Goal: Task Accomplishment & Management: Use online tool/utility

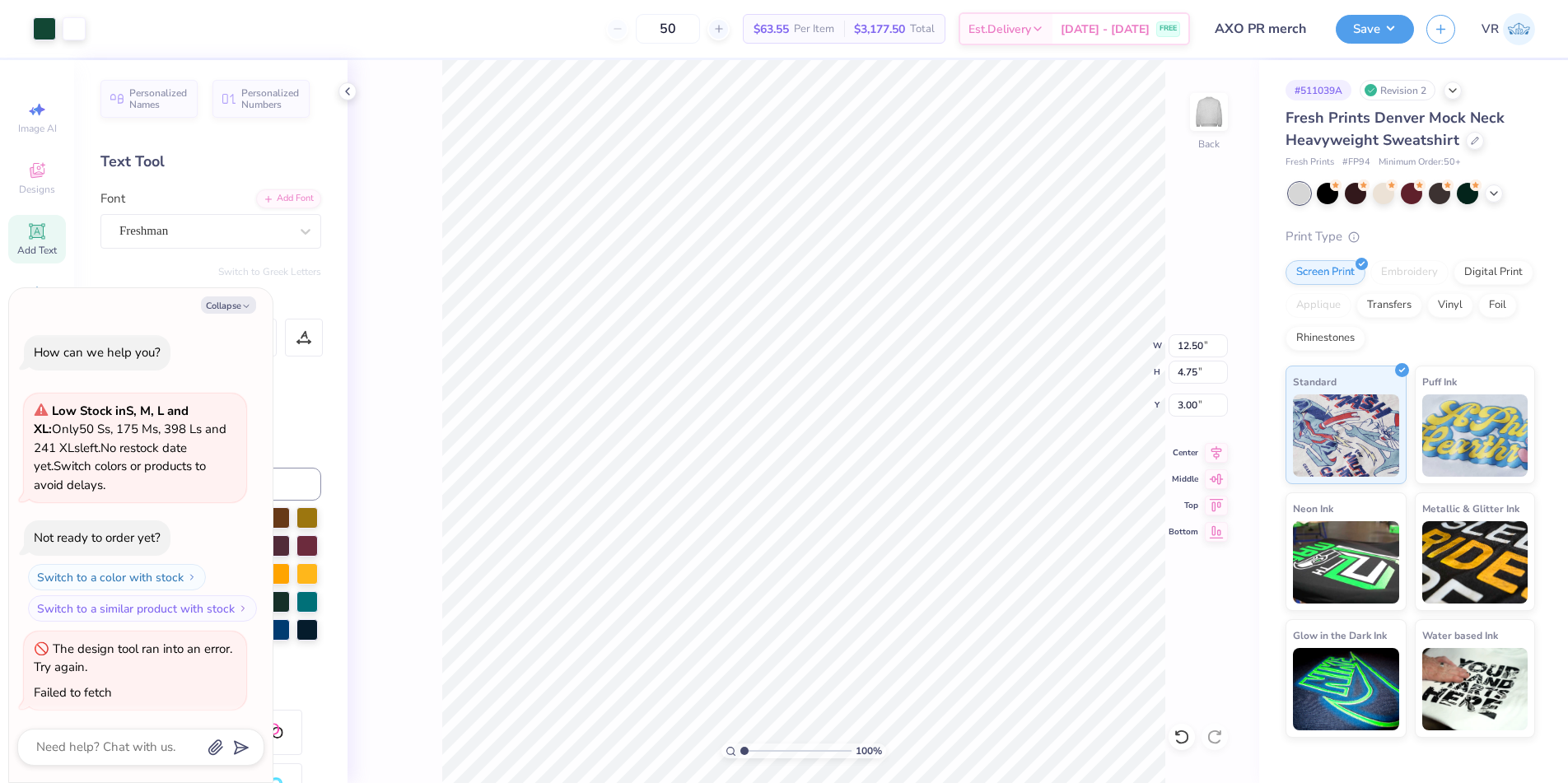
scroll to position [3, 0]
click at [1401, 15] on button "Save" at bounding box center [1375, 27] width 79 height 28
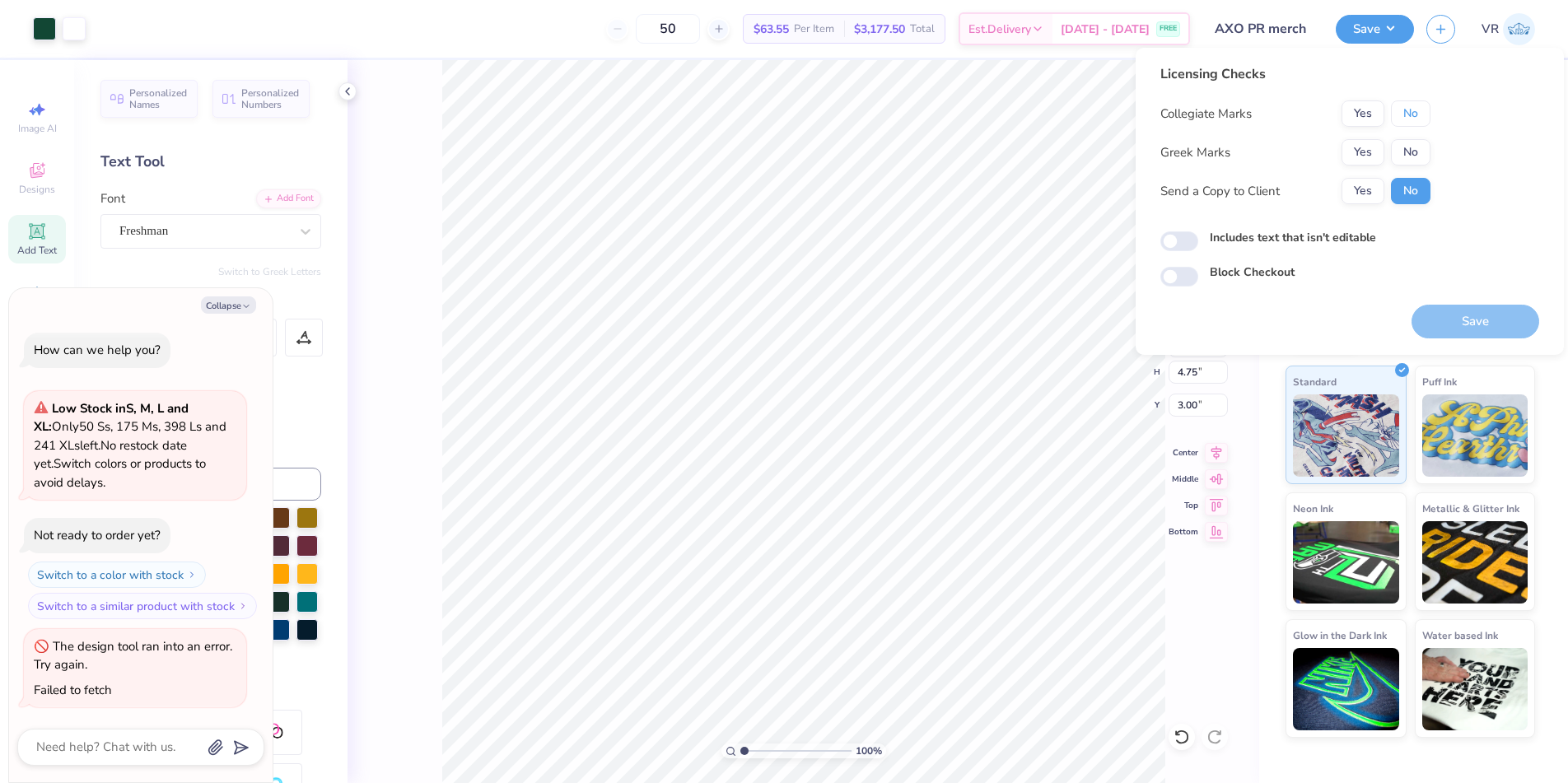
drag, startPoint x: 1422, startPoint y: 113, endPoint x: 1384, endPoint y: 129, distance: 41.2
click at [1421, 113] on button "No" at bounding box center [1410, 114] width 39 height 27
click at [1345, 152] on button "Yes" at bounding box center [1362, 153] width 43 height 27
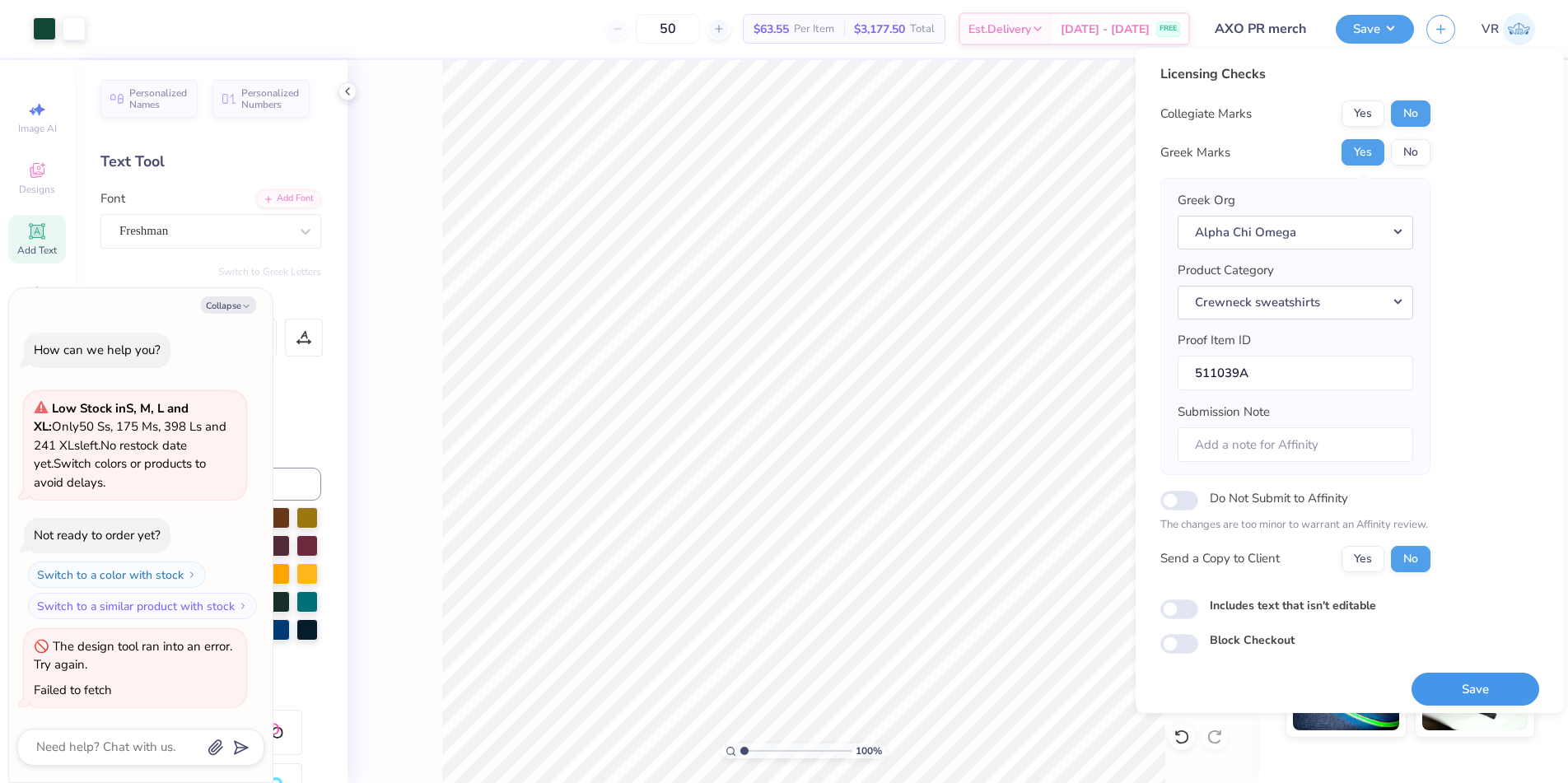
click at [1485, 682] on button "Save" at bounding box center [1475, 689] width 128 height 33
type textarea "x"
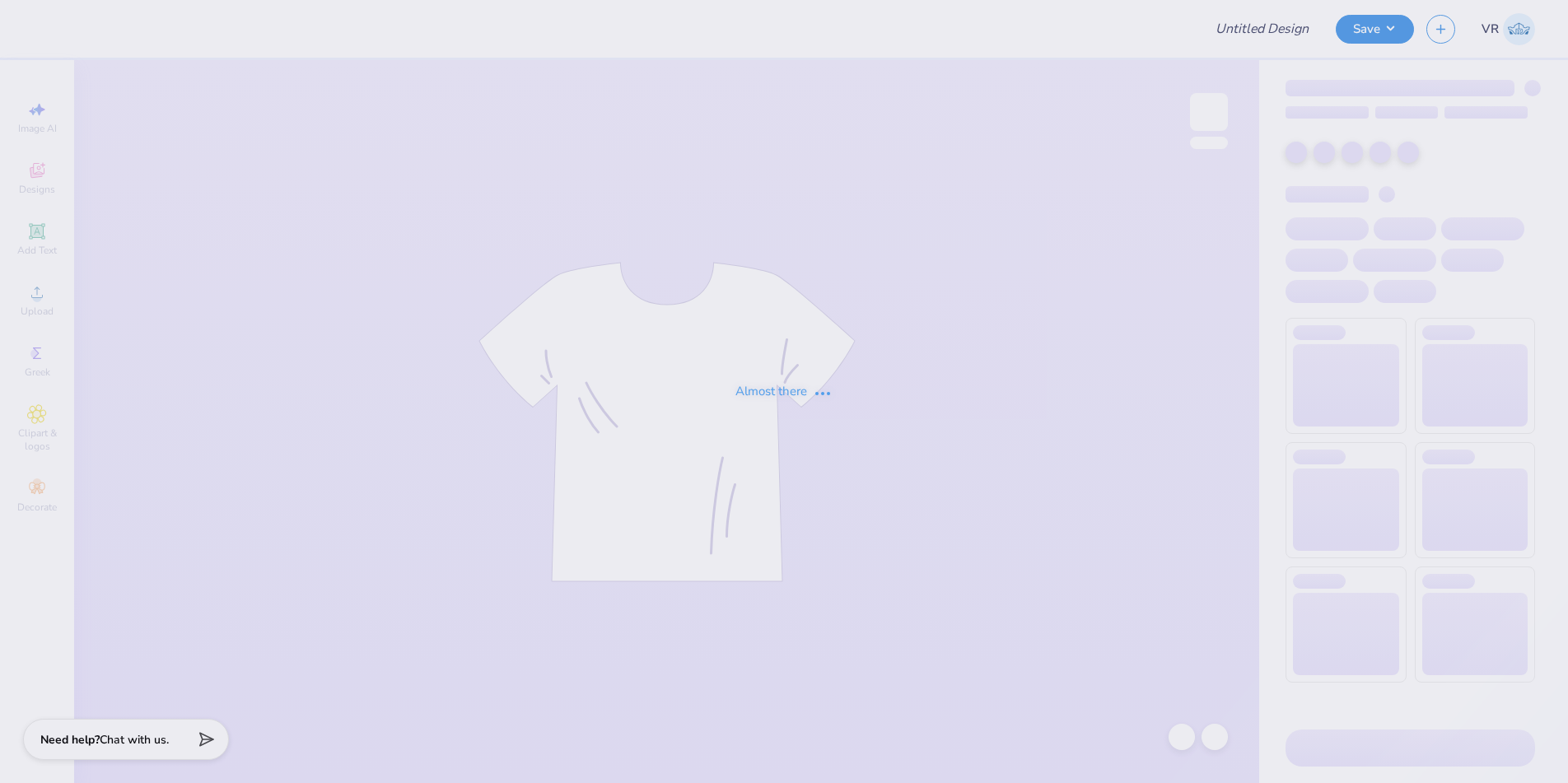
type input "Tri-Delta Hats"
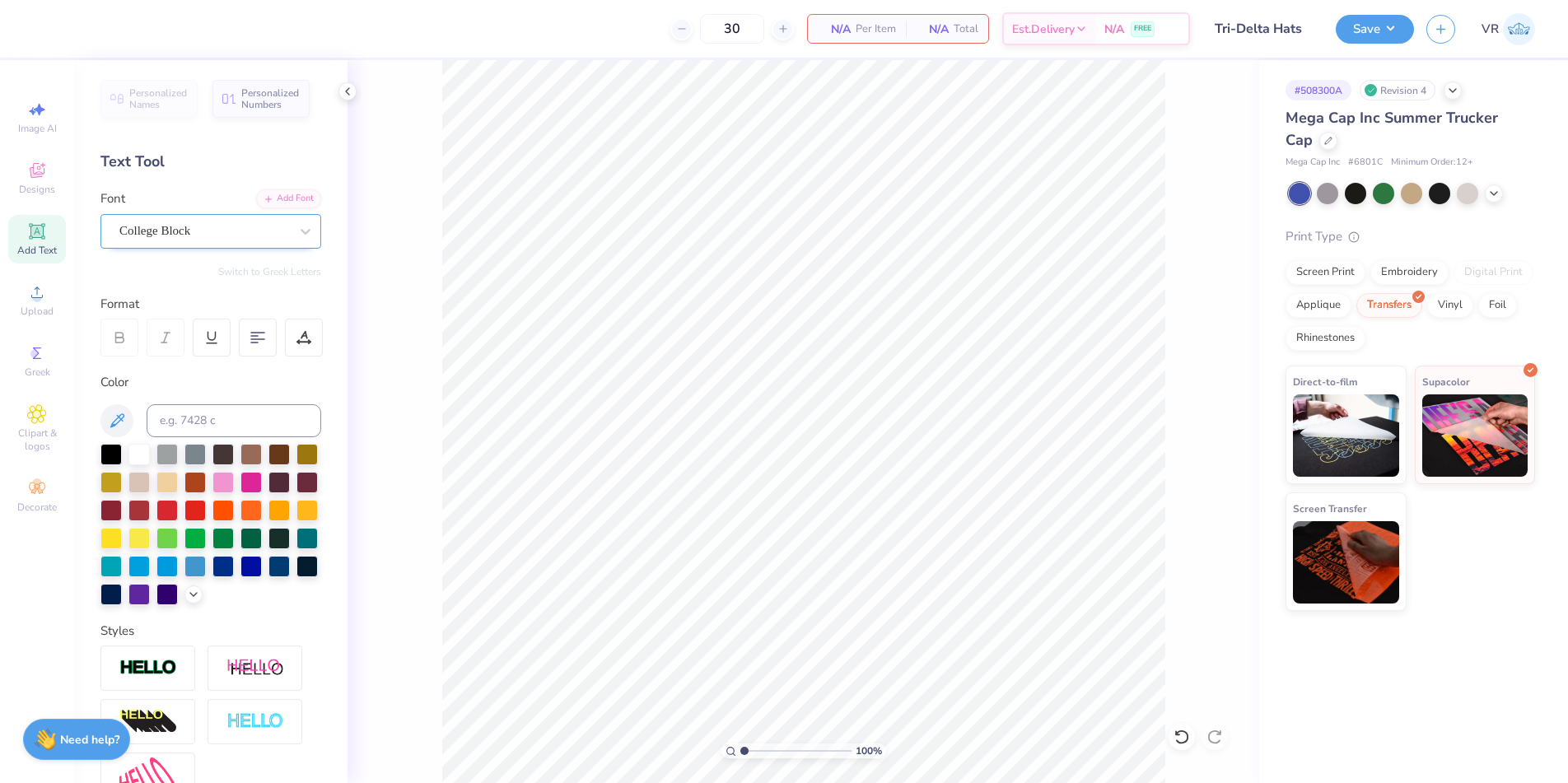
click at [181, 231] on div "College Block" at bounding box center [204, 231] width 173 height 26
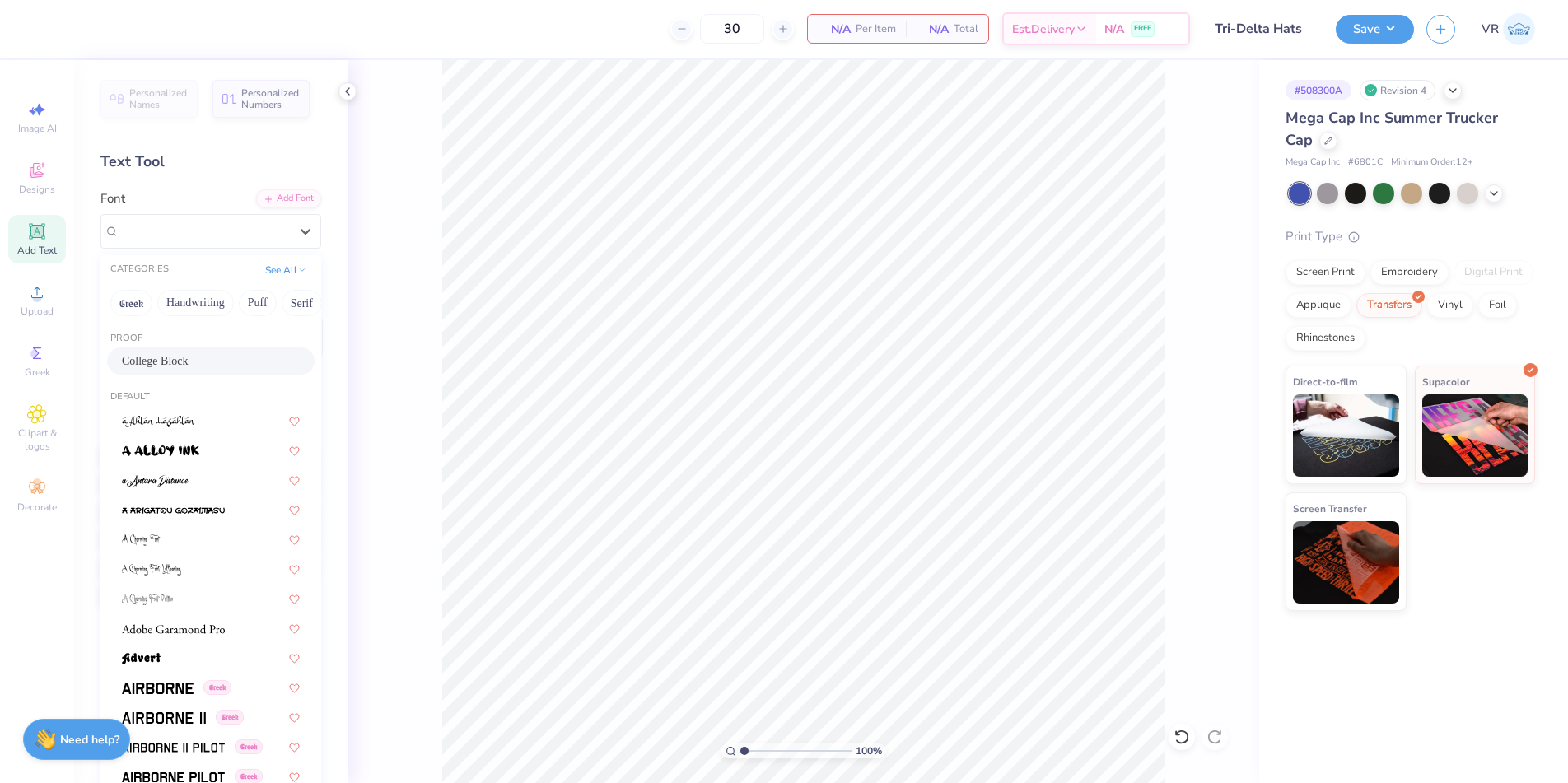
click at [38, 224] on icon at bounding box center [38, 231] width 20 height 20
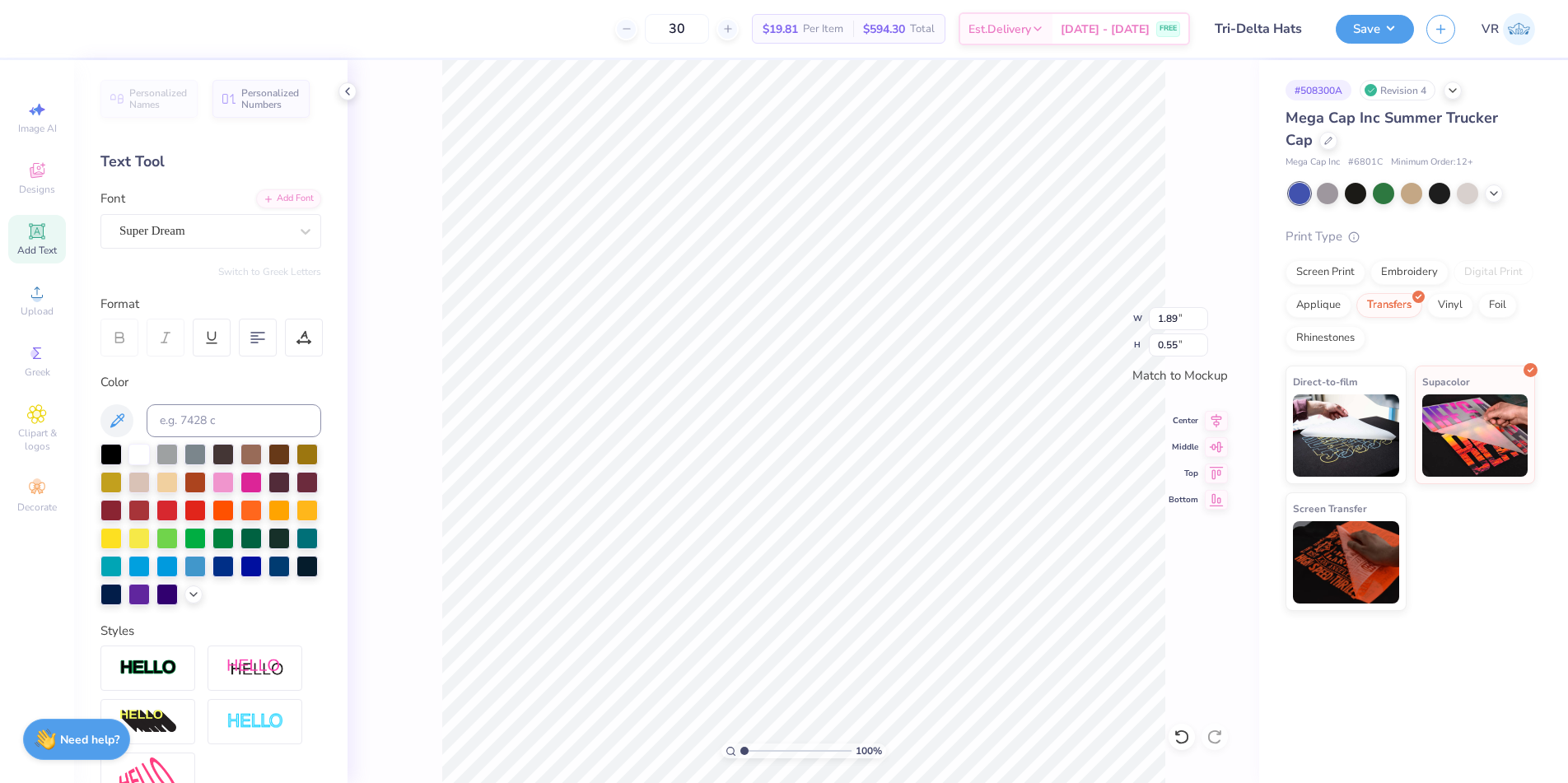
scroll to position [14, 3]
type textarea "delta"
click at [221, 455] on div at bounding box center [223, 453] width 22 height 22
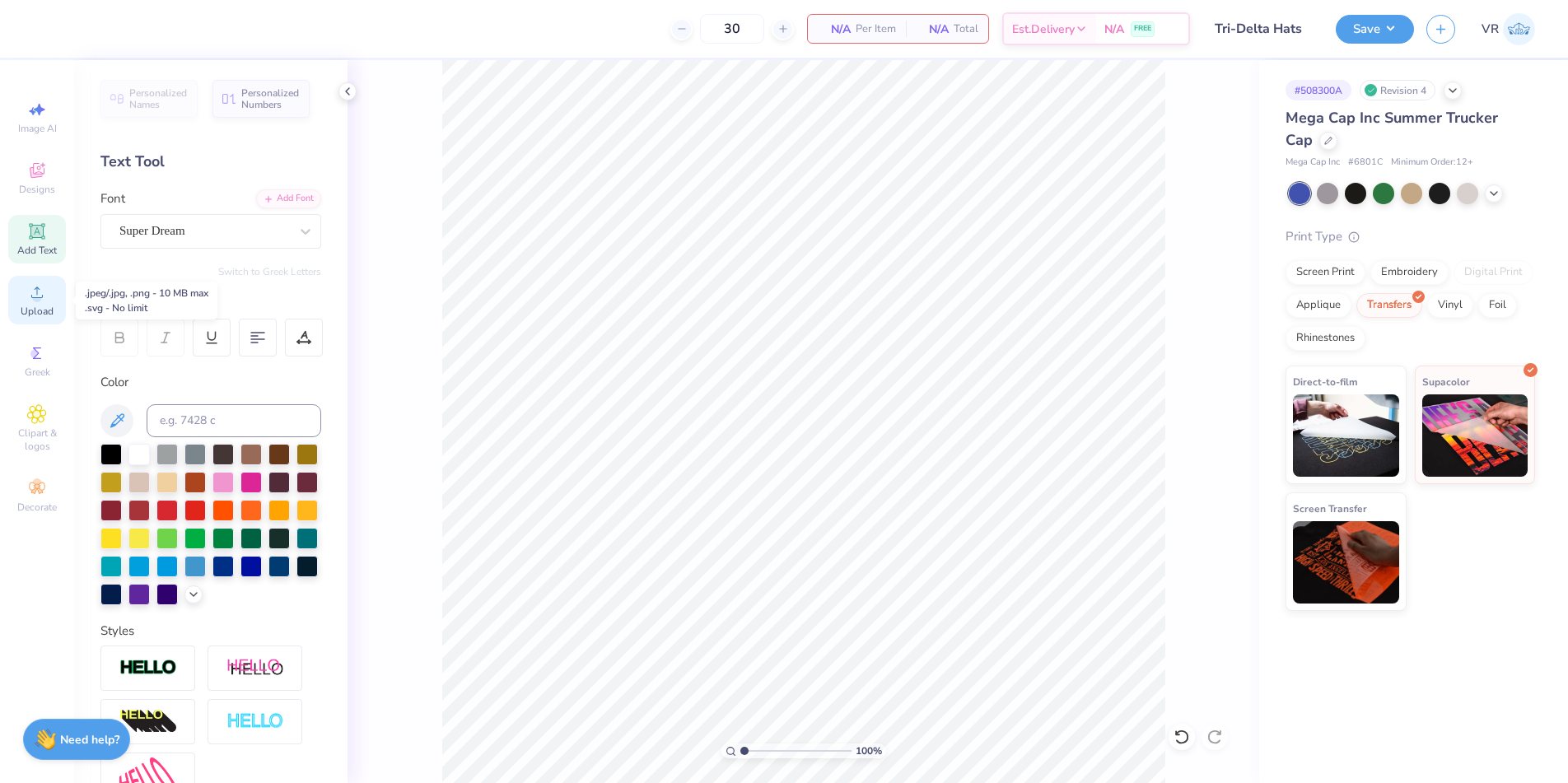
click at [40, 307] on span "Upload" at bounding box center [37, 312] width 33 height 13
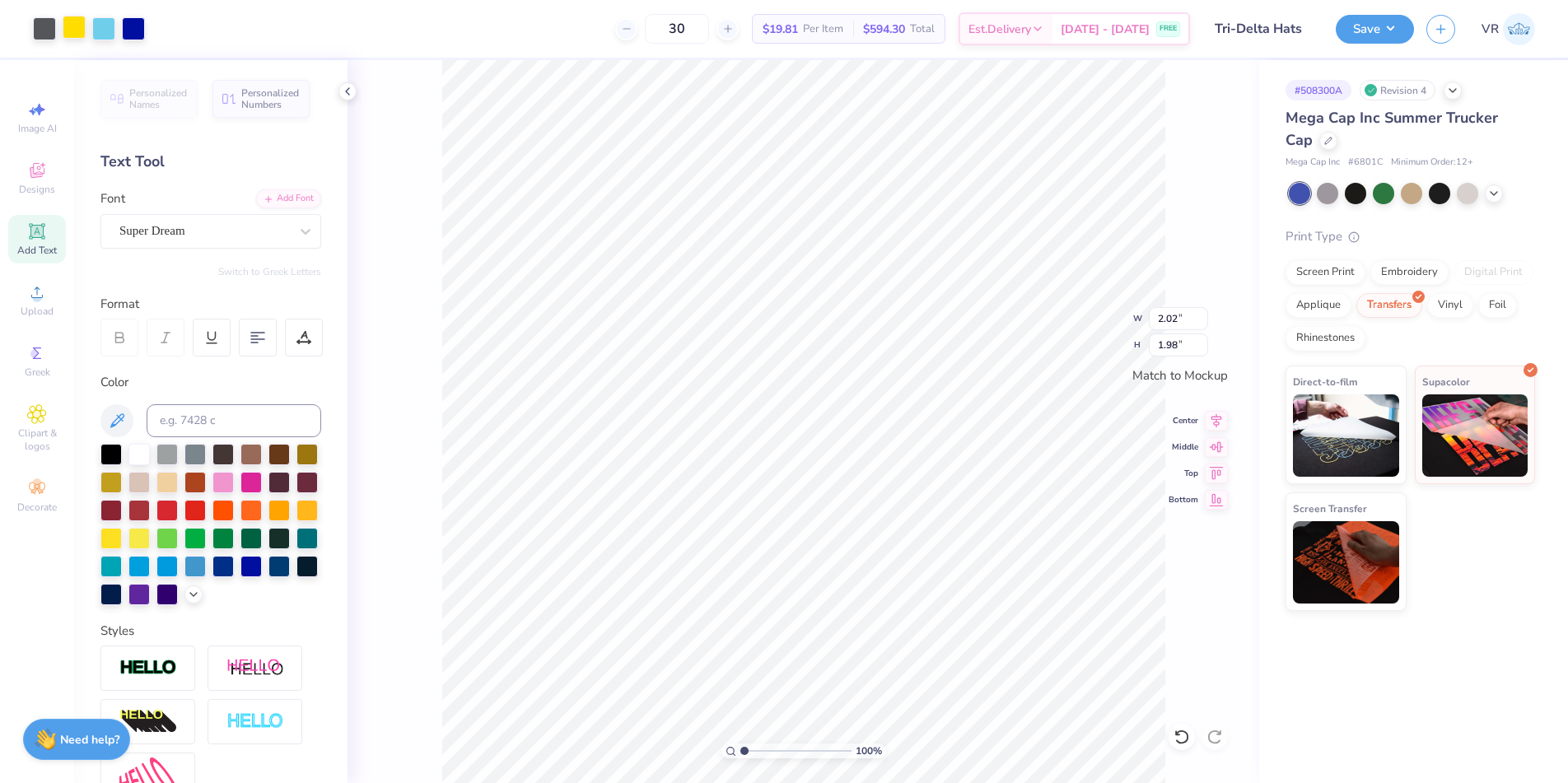
click at [69, 27] on div at bounding box center [74, 28] width 23 height 23
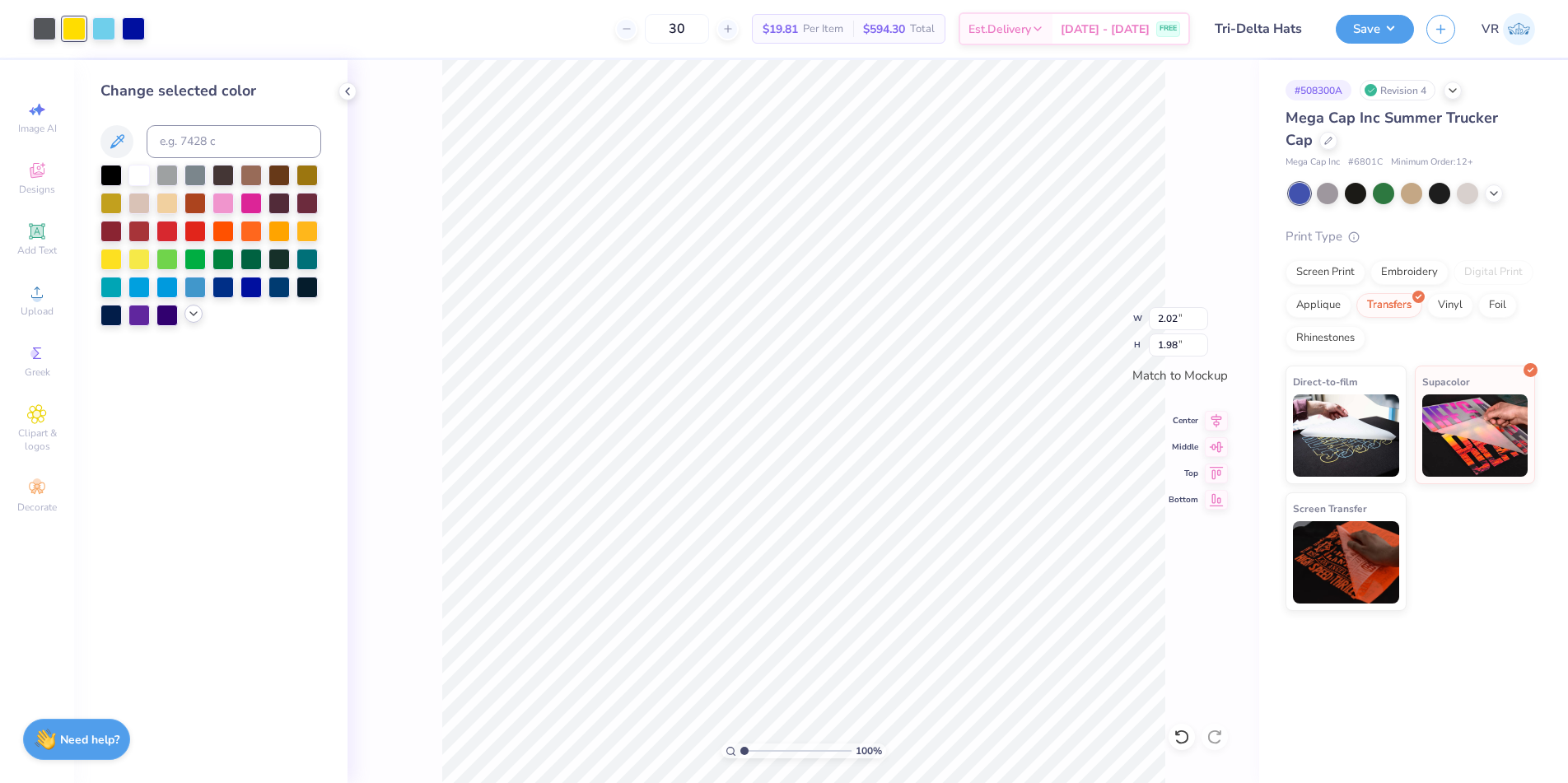
click at [194, 316] on icon at bounding box center [194, 314] width 13 height 13
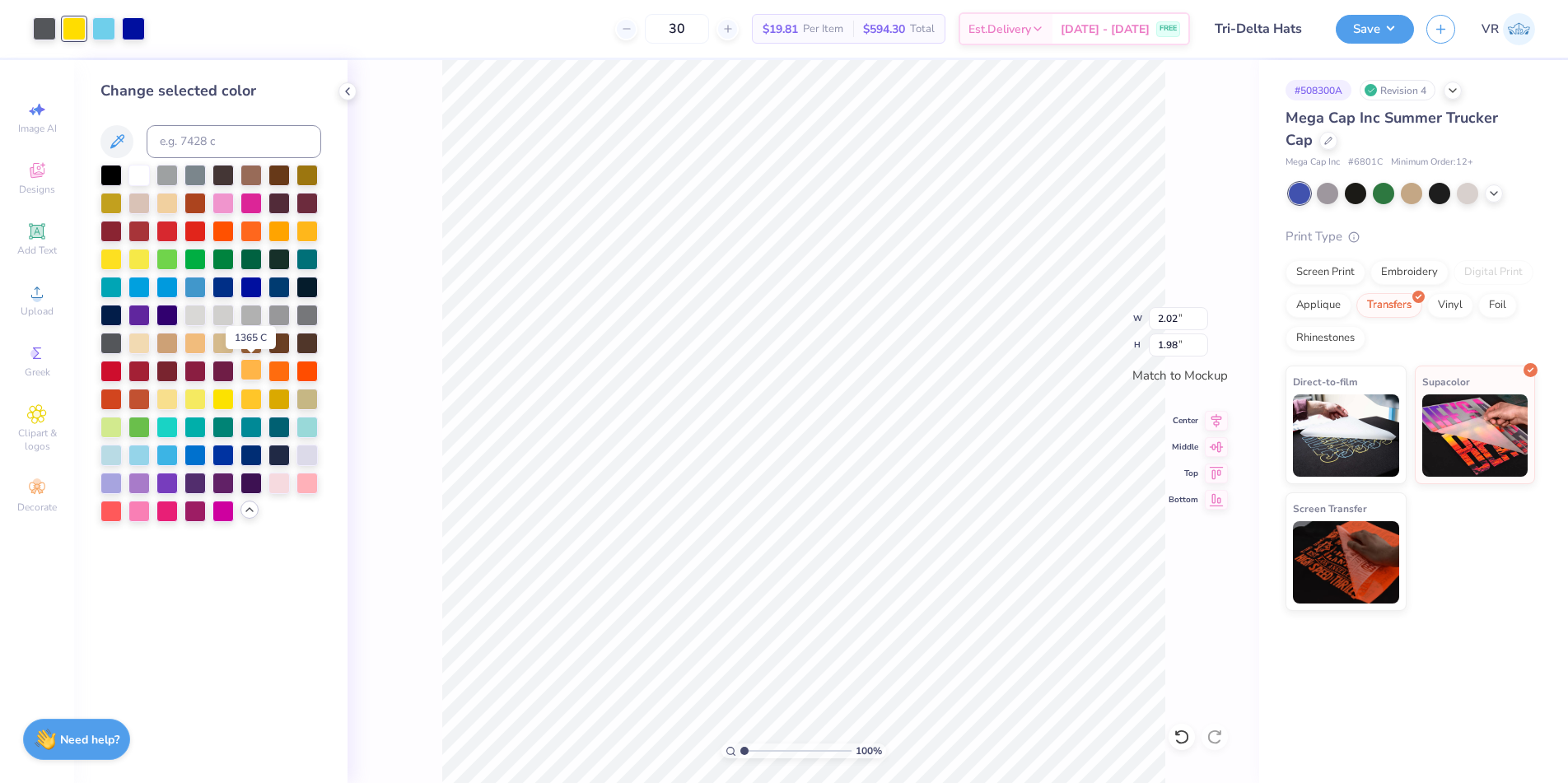
click at [251, 369] on div at bounding box center [252, 370] width 22 height 22
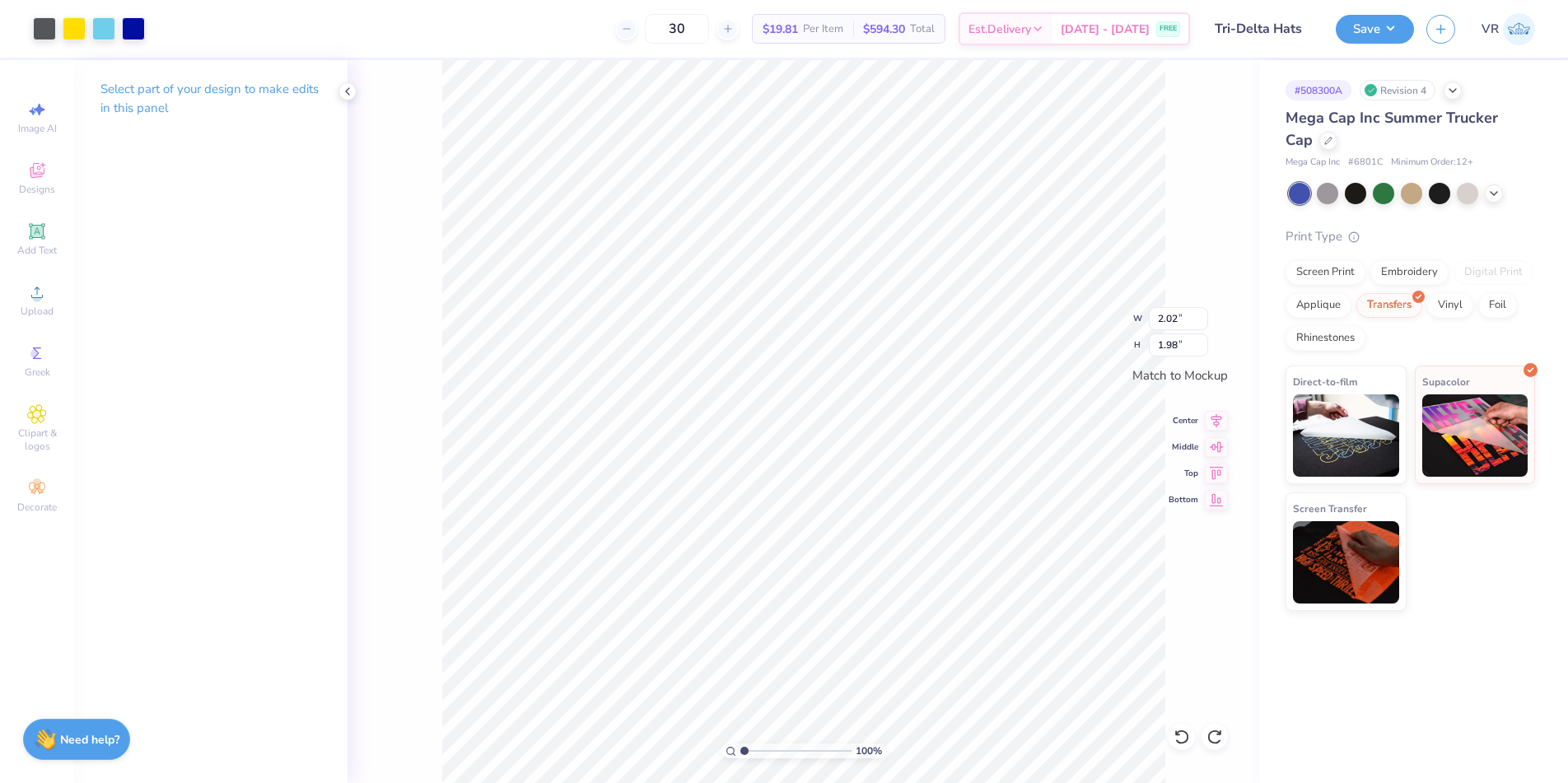
click at [160, 229] on div "Select part of your design to make edits in this panel" at bounding box center [211, 421] width 273 height 723
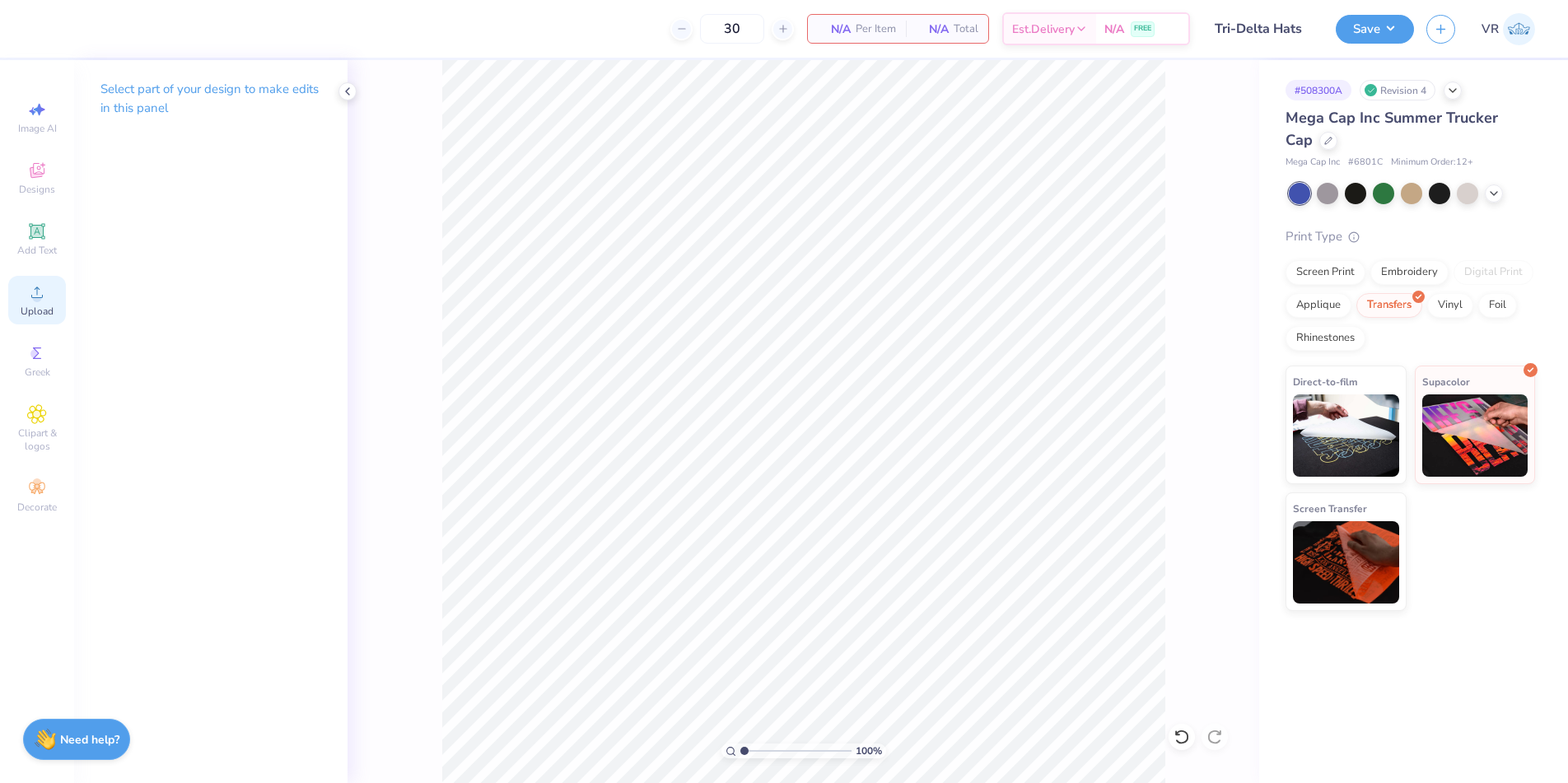
click at [39, 300] on circle at bounding box center [36, 297] width 9 height 9
click at [43, 370] on span "Greek" at bounding box center [38, 372] width 26 height 13
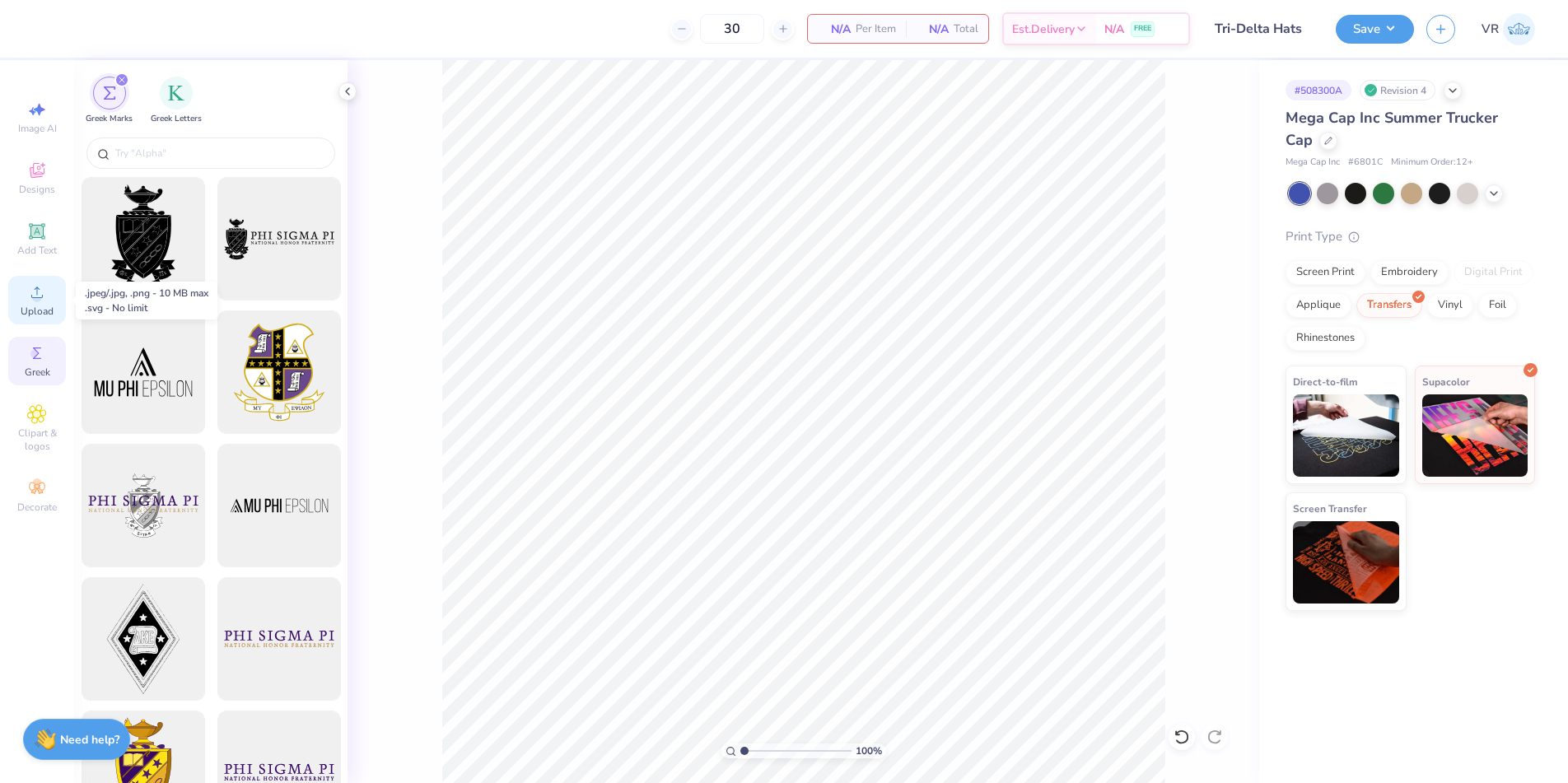
click at [48, 308] on span "Upload" at bounding box center [37, 312] width 33 height 13
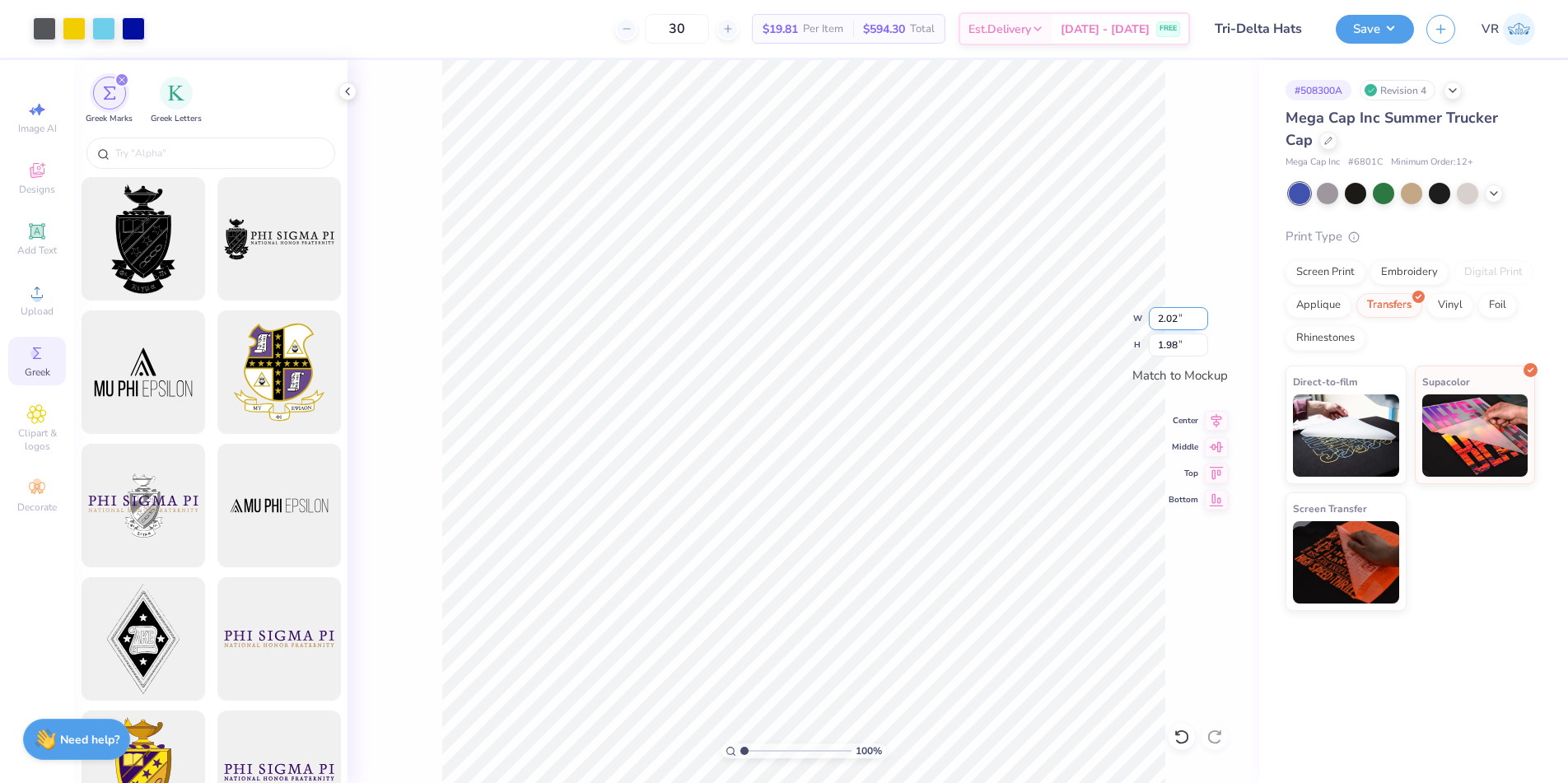
click at [1182, 315] on input "2.02" at bounding box center [1179, 319] width 59 height 23
click at [1173, 316] on input "2.02" at bounding box center [1179, 319] width 59 height 23
type input "2.05"
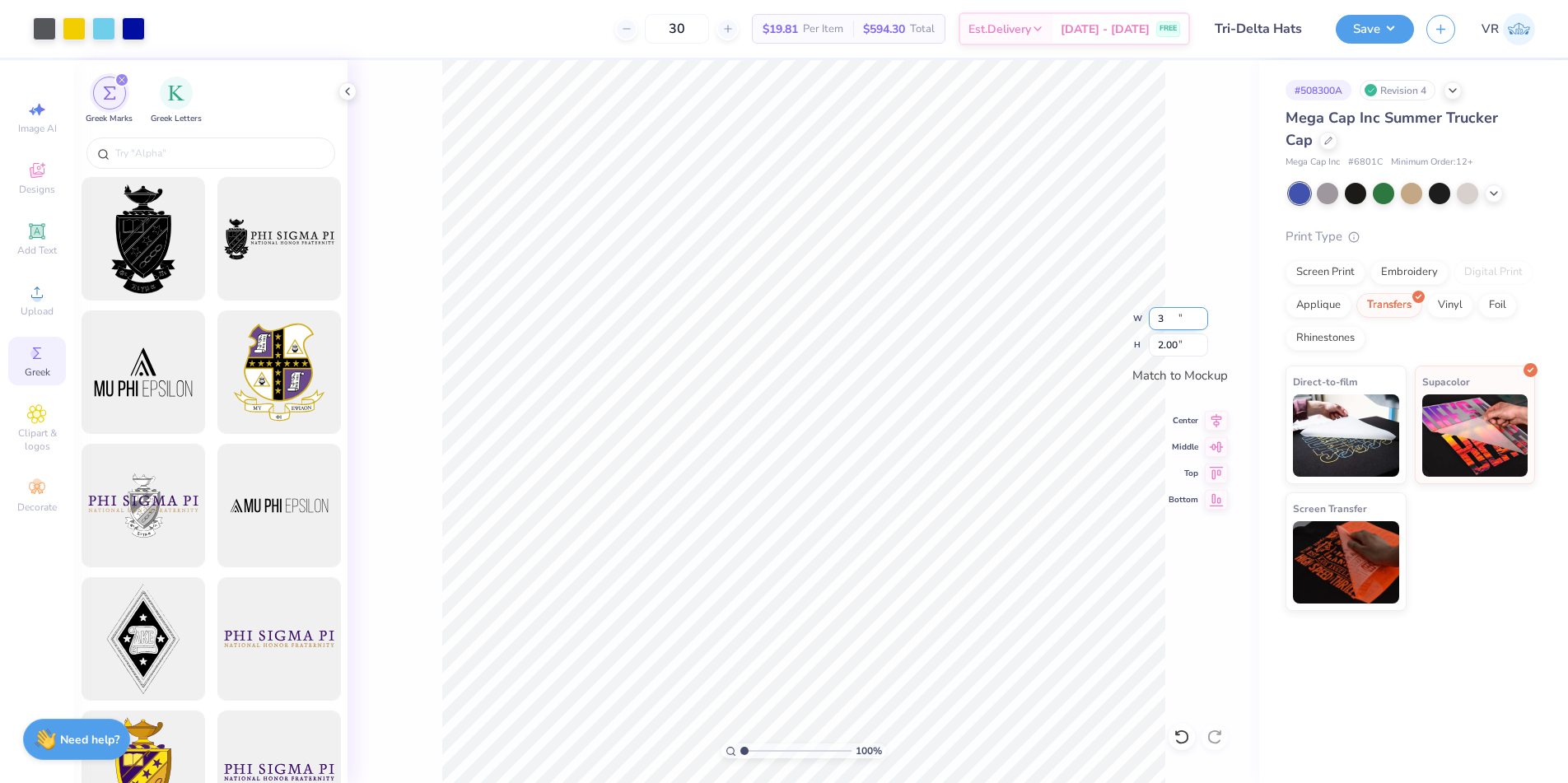
type input "2.00"
type input "1"
drag, startPoint x: 749, startPoint y: 745, endPoint x: 741, endPoint y: 737, distance: 11.3
click at [741, 744] on input "range" at bounding box center [796, 751] width 111 height 15
click at [353, 93] on icon at bounding box center [348, 91] width 13 height 13
